Goal: Navigation & Orientation: Find specific page/section

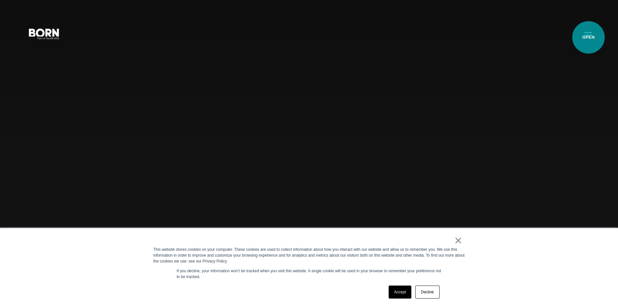
click at [589, 37] on button "Primary Menu" at bounding box center [589, 34] width 16 height 14
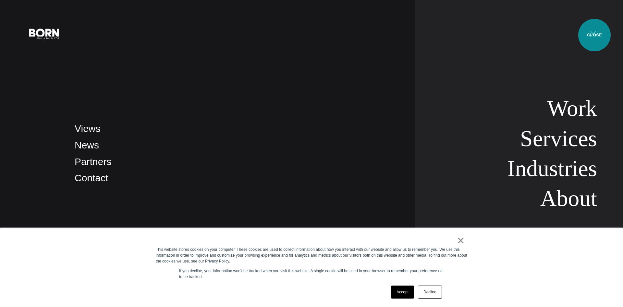
click at [595, 35] on button "Primary Menu" at bounding box center [594, 34] width 16 height 14
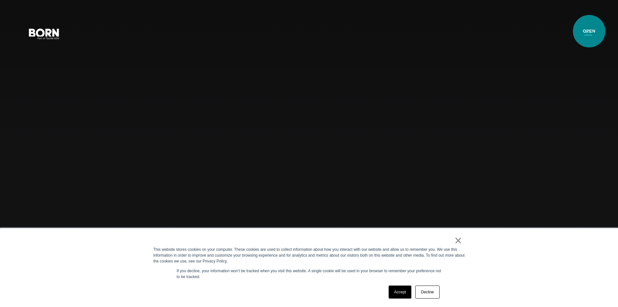
click at [590, 31] on button "Primary Menu" at bounding box center [589, 34] width 16 height 14
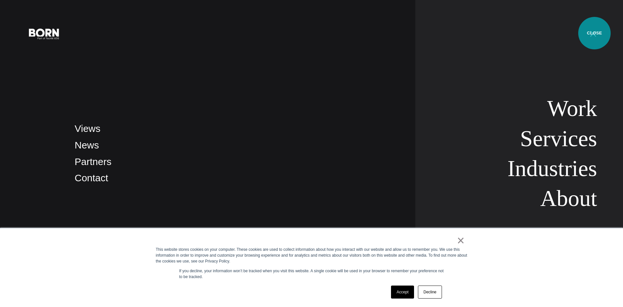
click at [595, 33] on button "Primary Menu" at bounding box center [594, 34] width 16 height 14
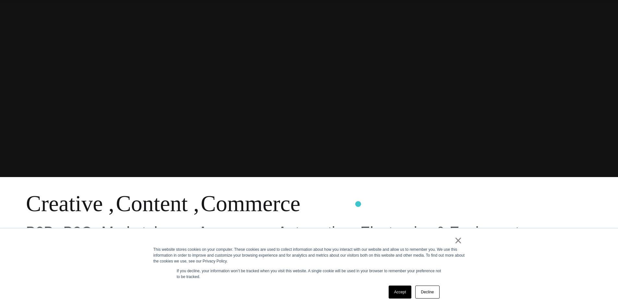
scroll to position [260, 0]
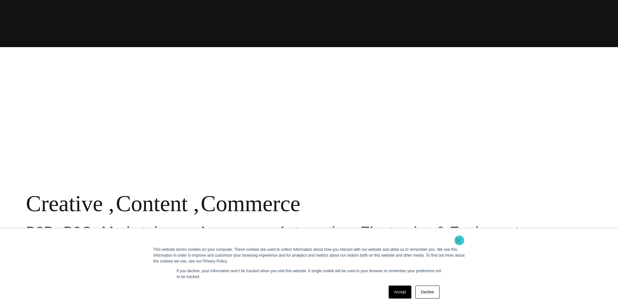
click at [458, 239] on link "×" at bounding box center [459, 240] width 8 height 6
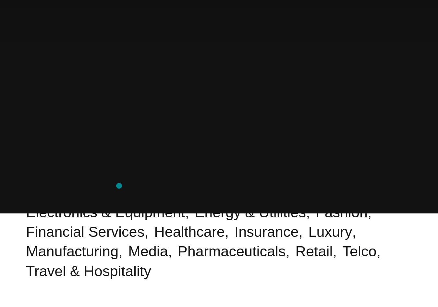
scroll to position [0, 0]
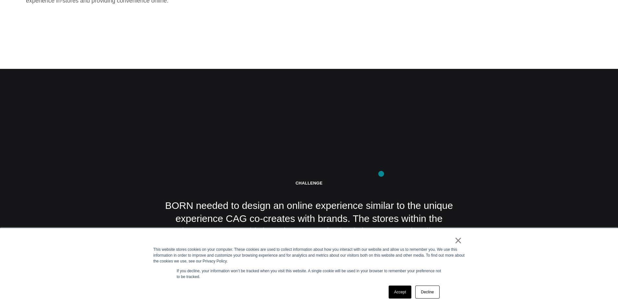
scroll to position [1428, 0]
